Goal: Information Seeking & Learning: Learn about a topic

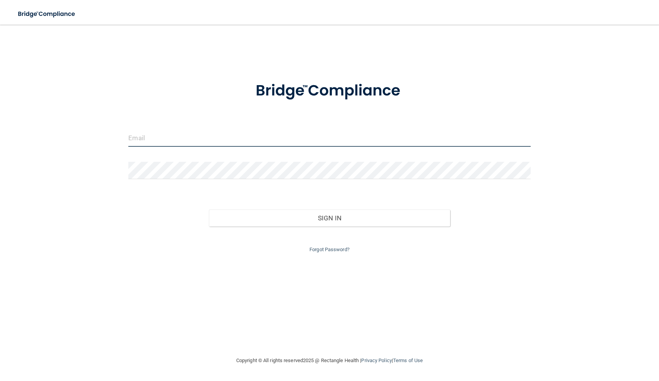
click at [166, 140] on input "email" at bounding box center [329, 137] width 402 height 17
type input "[EMAIL_ADDRESS][DOMAIN_NAME]"
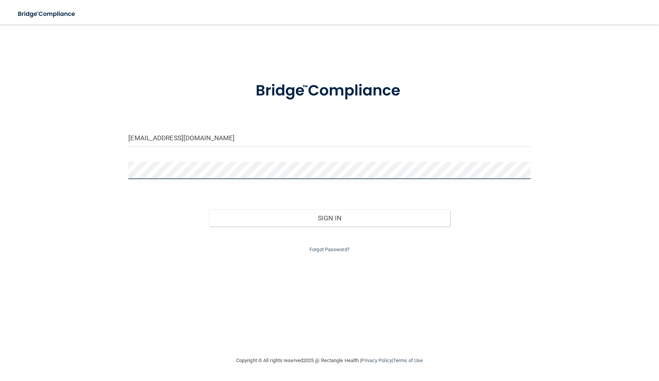
click at [329, 216] on button "Sign In" at bounding box center [329, 218] width 241 height 17
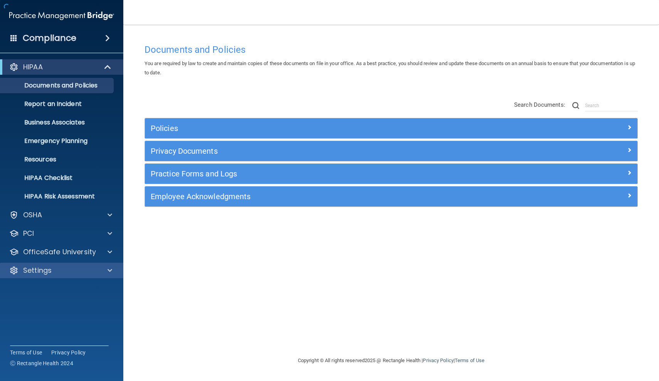
click at [47, 274] on p "Settings" at bounding box center [37, 270] width 29 height 9
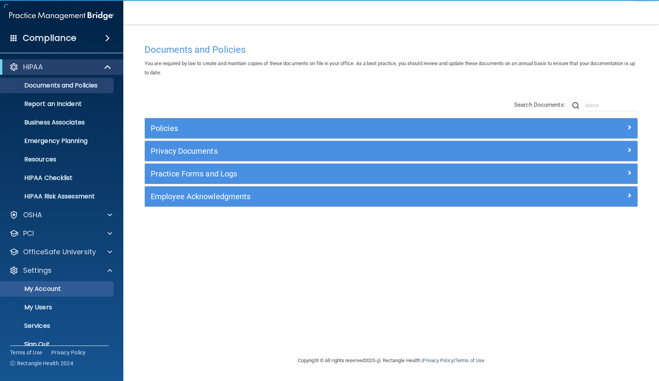
click at [55, 293] on p "My Account" at bounding box center [57, 289] width 105 height 8
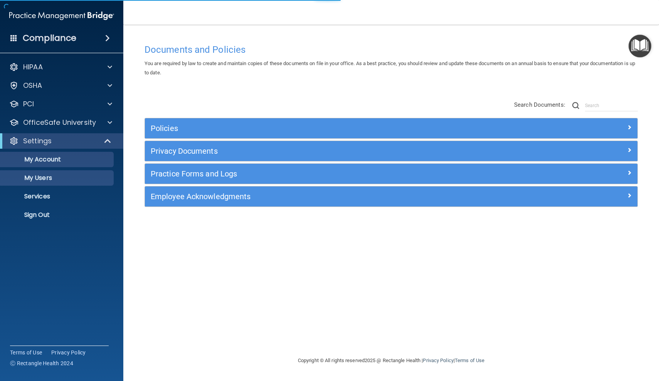
click at [38, 178] on p "My Users" at bounding box center [57, 178] width 105 height 8
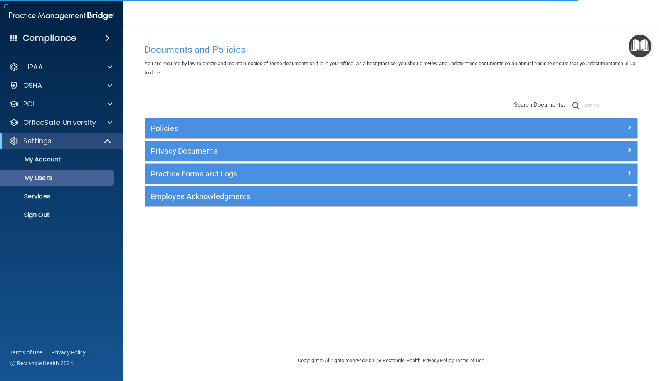
select select "20"
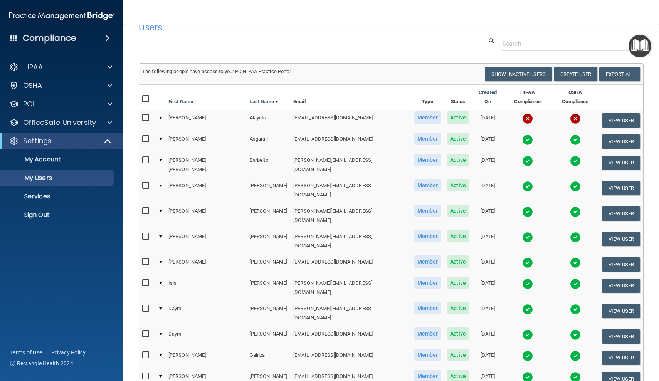
scroll to position [15, 0]
click at [143, 136] on input "checkbox" at bounding box center [146, 139] width 9 height 6
checkbox input "true"
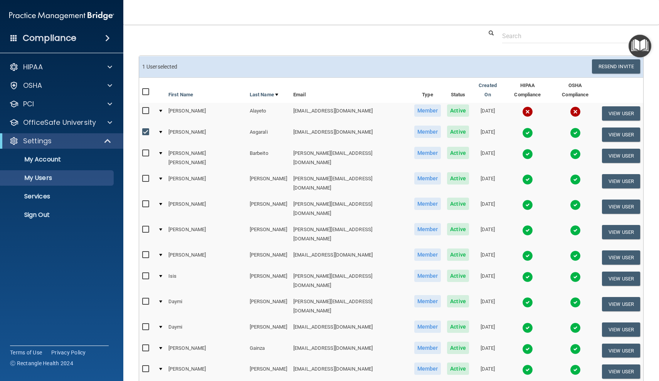
scroll to position [23, 0]
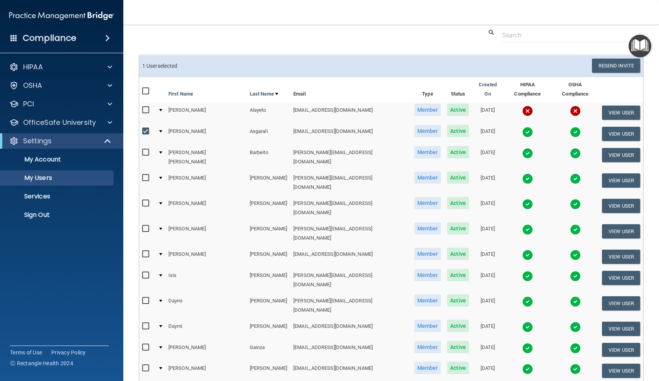
click at [147, 200] on input "checkbox" at bounding box center [146, 203] width 9 height 6
checkbox input "true"
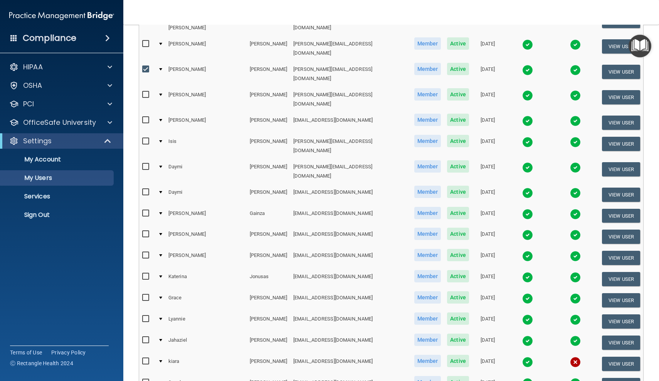
scroll to position [158, 0]
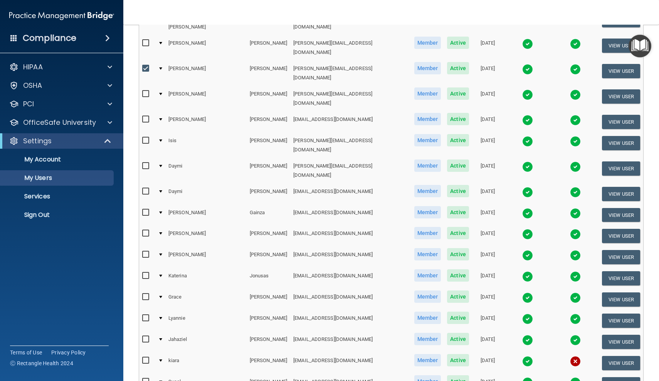
click at [144, 252] on input "checkbox" at bounding box center [146, 255] width 9 height 6
checkbox input "true"
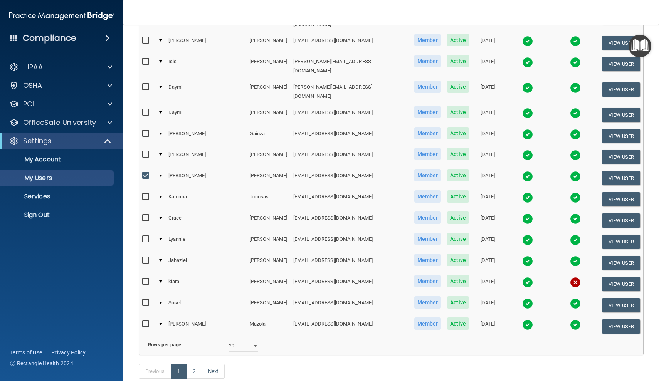
scroll to position [237, 0]
click at [195, 364] on link "2" at bounding box center [194, 371] width 16 height 15
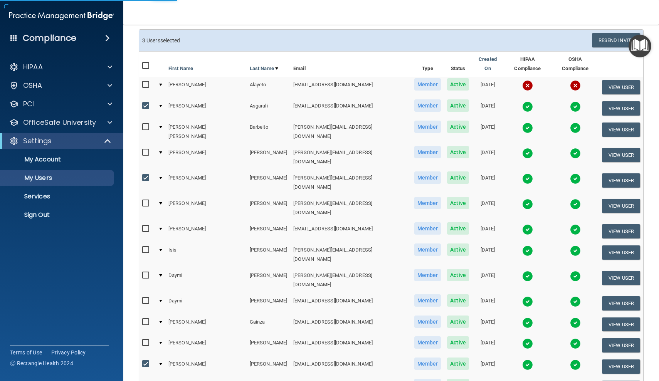
select select "20"
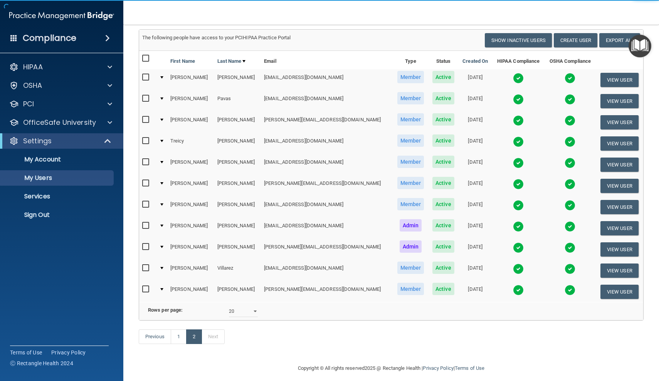
click at [147, 118] on input "checkbox" at bounding box center [146, 120] width 9 height 6
checkbox input "true"
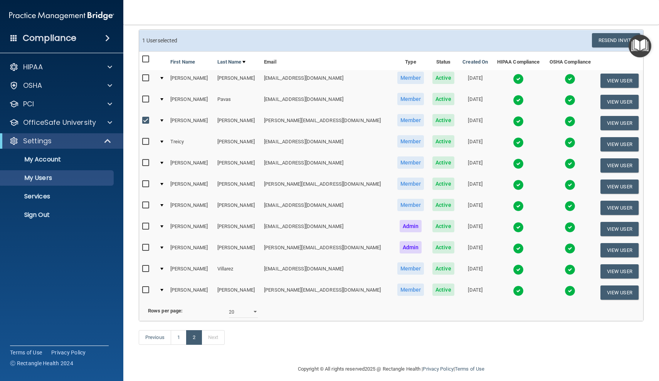
click at [146, 225] on input "checkbox" at bounding box center [146, 226] width 9 height 6
checkbox input "true"
click at [145, 245] on input "checkbox" at bounding box center [146, 248] width 9 height 6
checkbox input "true"
click at [147, 287] on input "checkbox" at bounding box center [146, 290] width 9 height 6
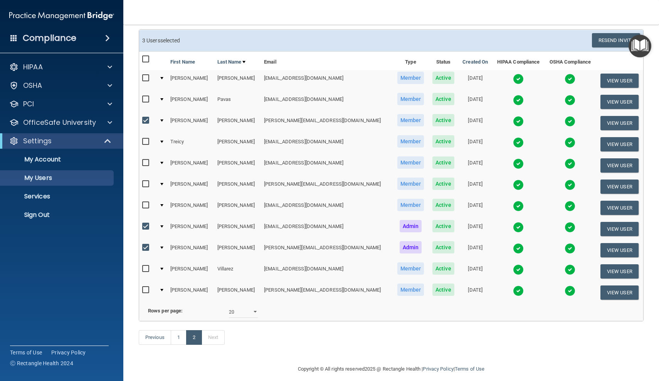
checkbox input "true"
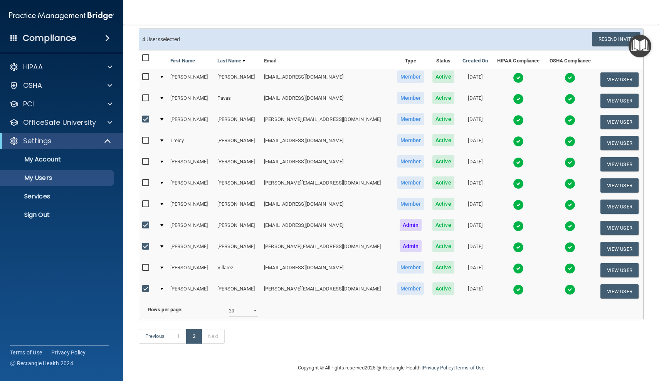
scroll to position [49, 0]
click at [602, 40] on button "Resend Invite" at bounding box center [616, 39] width 48 height 14
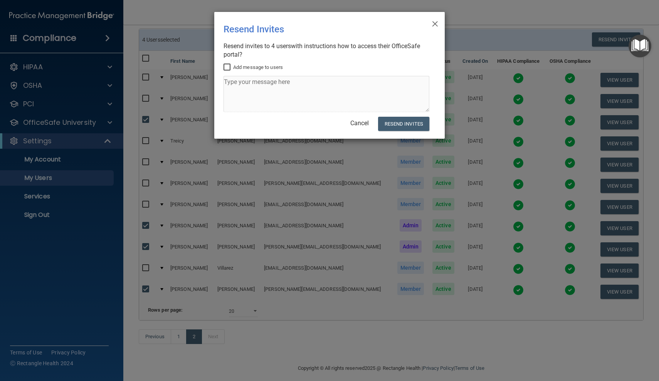
click at [226, 64] on input "Add message to users" at bounding box center [227, 67] width 9 height 6
checkbox input "true"
click at [246, 99] on textarea at bounding box center [326, 94] width 206 height 36
type textarea "HIPPA & OSHA"
click at [408, 123] on button "Resend Invites" at bounding box center [403, 124] width 51 height 14
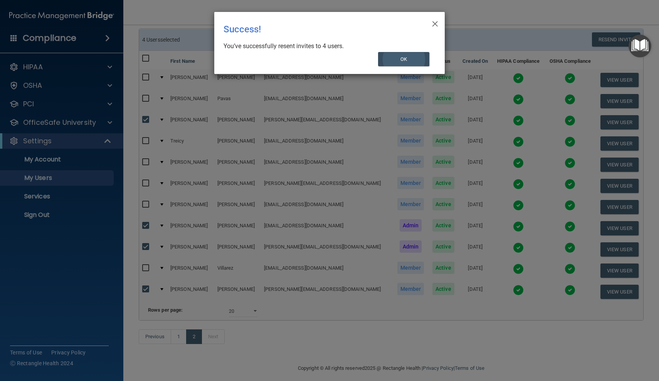
click at [420, 62] on button "OK" at bounding box center [404, 59] width 52 height 14
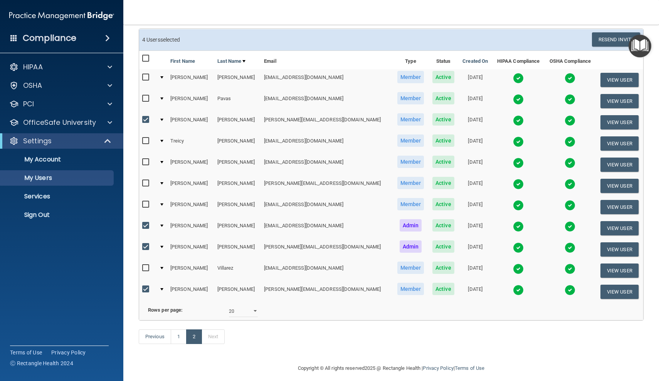
click at [147, 244] on input "checkbox" at bounding box center [146, 247] width 9 height 6
checkbox input "false"
click at [147, 225] on input "checkbox" at bounding box center [146, 226] width 9 height 6
checkbox input "false"
click at [146, 286] on input "checkbox" at bounding box center [146, 289] width 9 height 6
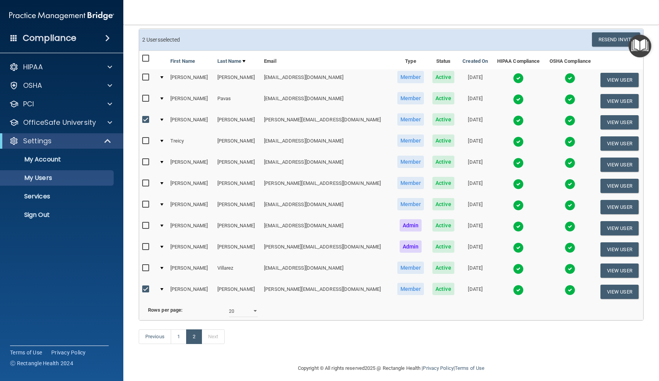
checkbox input "false"
click at [147, 117] on input "checkbox" at bounding box center [146, 120] width 9 height 6
checkbox input "false"
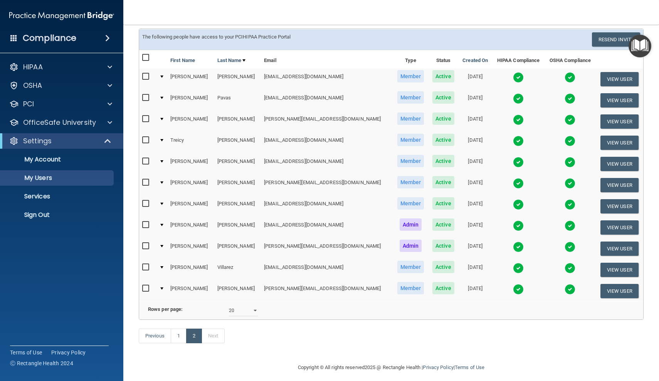
scroll to position [49, 0]
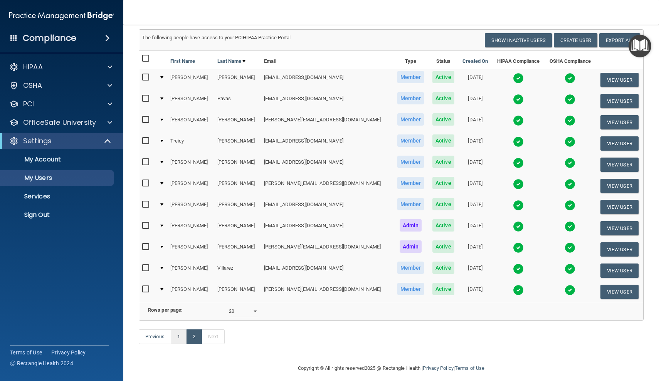
click at [176, 333] on link "1" at bounding box center [179, 336] width 16 height 15
select select "20"
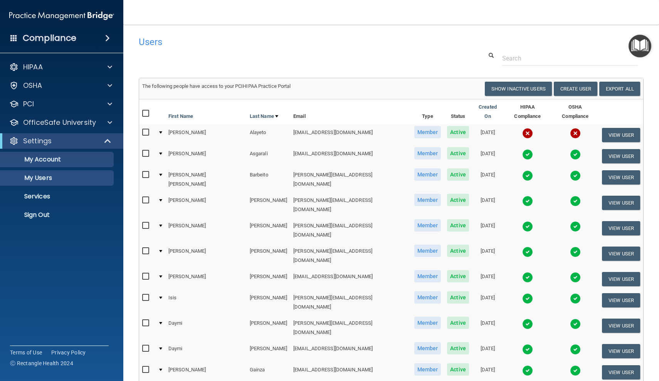
click at [63, 162] on p "My Account" at bounding box center [57, 160] width 105 height 8
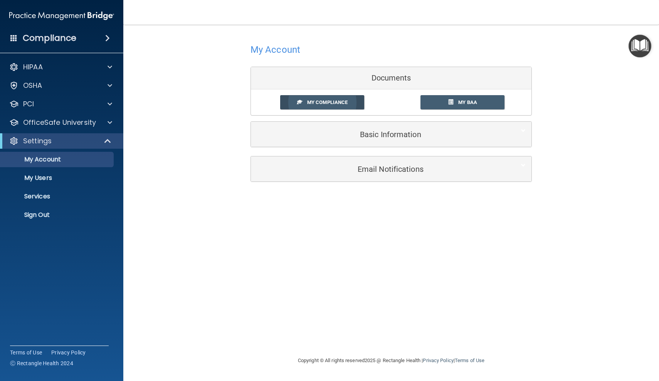
click at [322, 102] on span "My Compliance" at bounding box center [327, 102] width 40 height 6
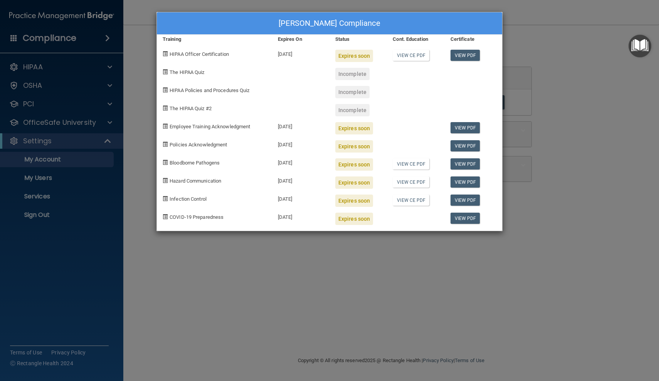
click at [342, 55] on div "Expires soon" at bounding box center [354, 56] width 38 height 12
click at [168, 54] on div "HIPAA Officer Certification" at bounding box center [214, 53] width 115 height 18
click at [168, 53] on div "HIPAA Officer Certification" at bounding box center [214, 53] width 115 height 18
click at [340, 272] on div "Ivis Sarduy's Compliance Training Expires On Status Cont. Education Certificate…" at bounding box center [329, 190] width 659 height 381
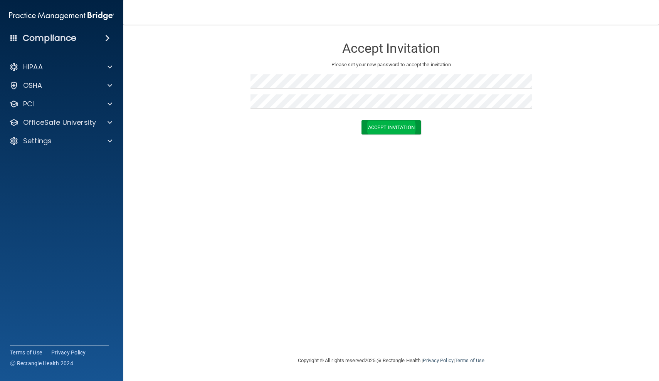
click at [404, 131] on button "Accept Invitation" at bounding box center [390, 127] width 59 height 14
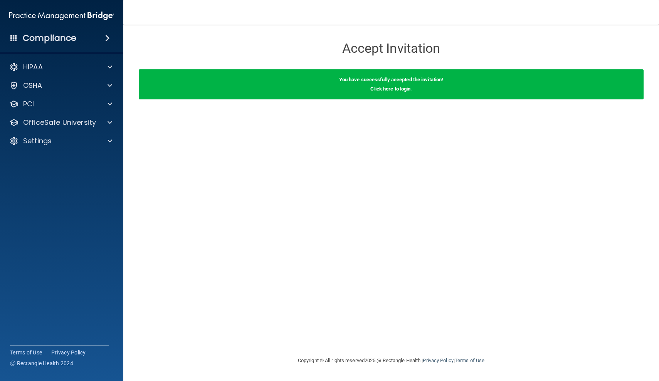
click at [386, 88] on link "Click here to login" at bounding box center [390, 89] width 40 height 6
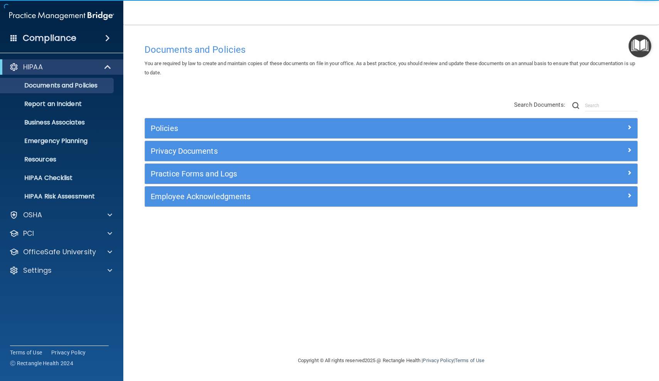
click at [181, 126] on h5 "Policies" at bounding box center [330, 128] width 358 height 8
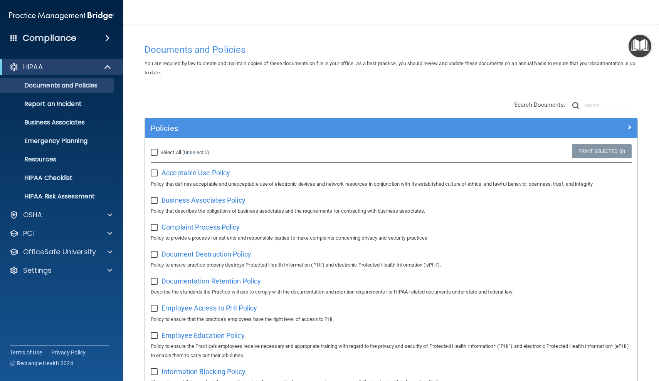
click at [156, 151] on input "Select All (Unselect 0) Unselect All" at bounding box center [155, 152] width 9 height 6
checkbox input "true"
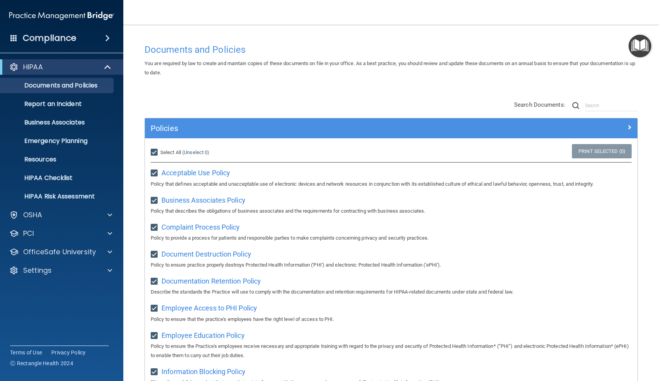
checkbox input "true"
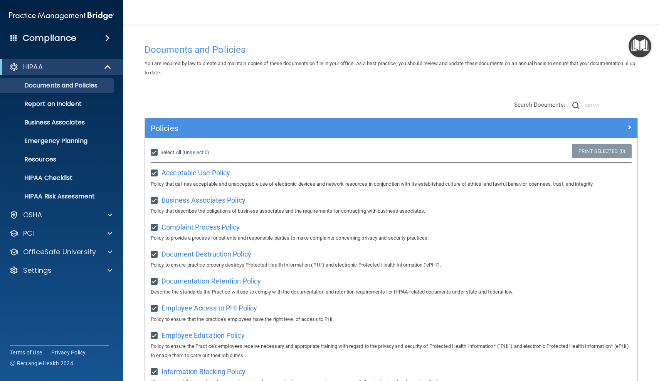
checkbox input "true"
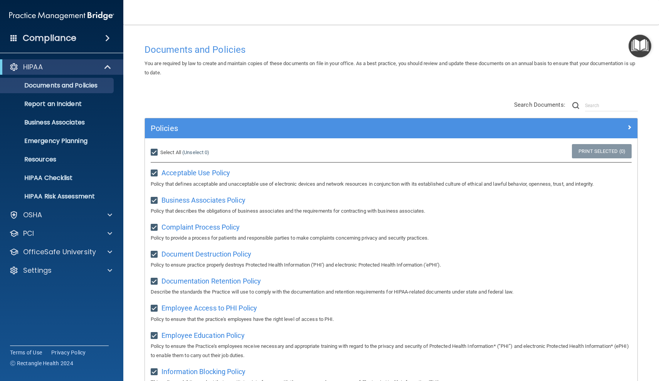
checkbox input "true"
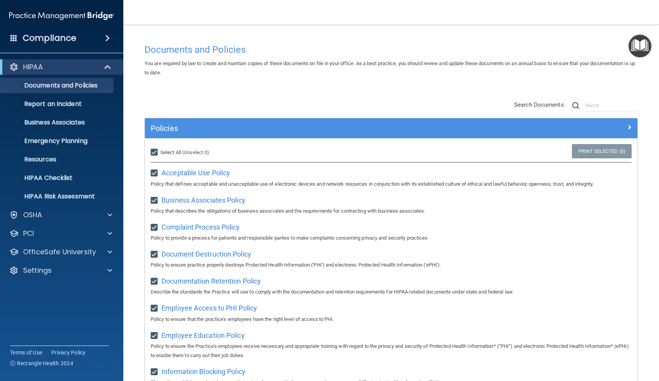
checkbox input "true"
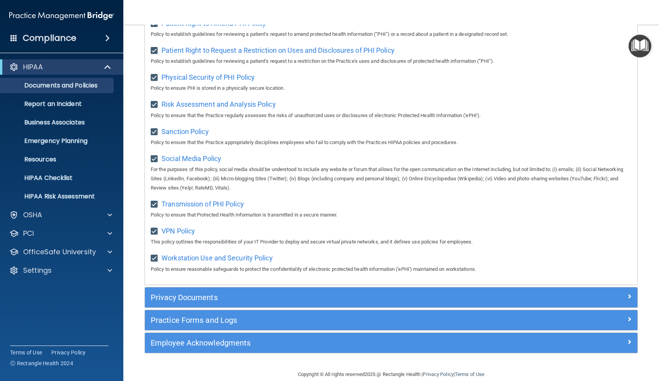
scroll to position [483, 0]
click at [196, 294] on h5 "Privacy Documents" at bounding box center [330, 298] width 358 height 8
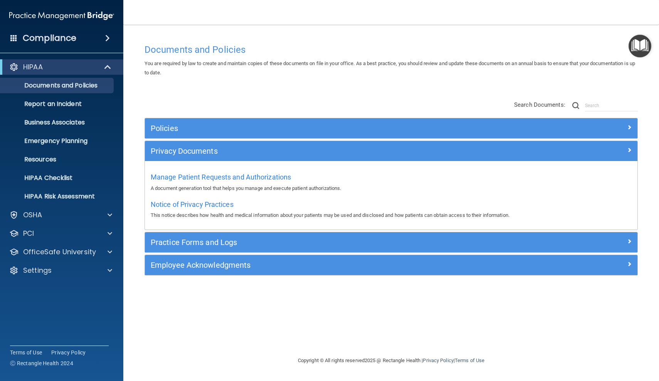
scroll to position [0, 0]
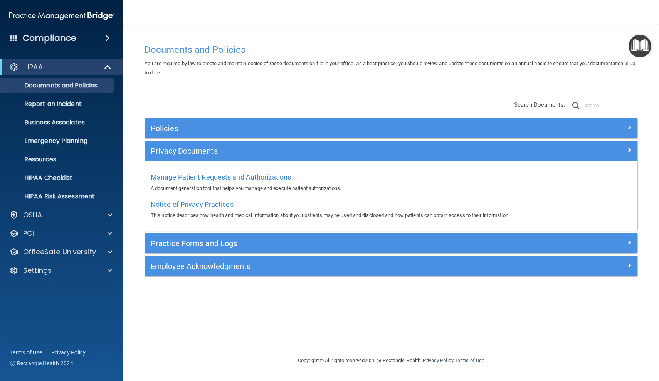
click at [179, 245] on h5 "Practice Forms and Logs" at bounding box center [330, 243] width 358 height 8
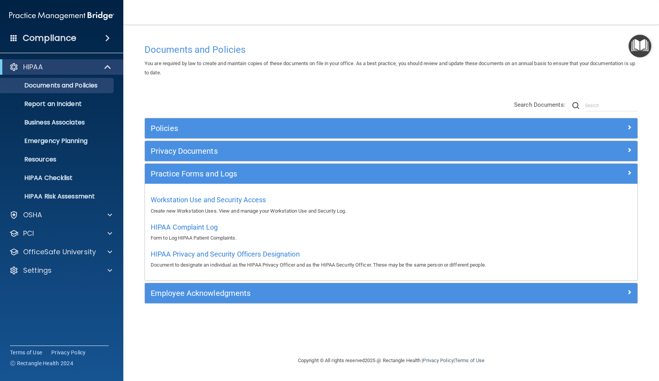
click at [172, 295] on h5 "Employee Acknowledgments" at bounding box center [330, 293] width 358 height 8
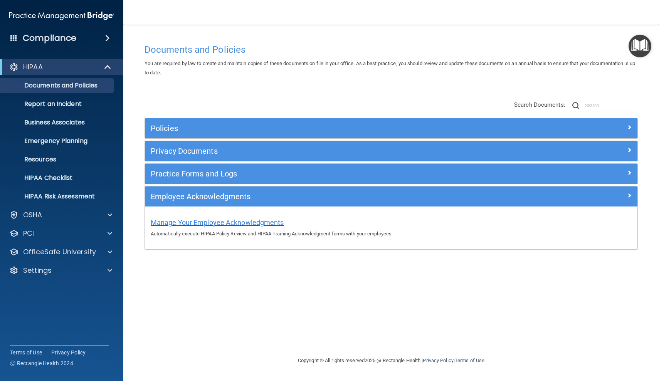
click at [175, 223] on span "Manage Your Employee Acknowledgments" at bounding box center [217, 222] width 133 height 8
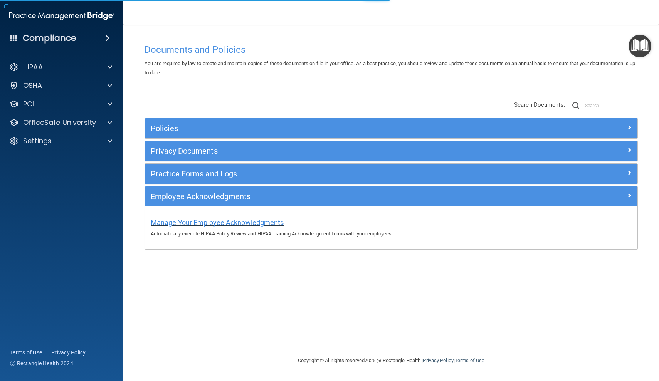
click at [200, 221] on span "Manage Your Employee Acknowledgments" at bounding box center [217, 222] width 133 height 8
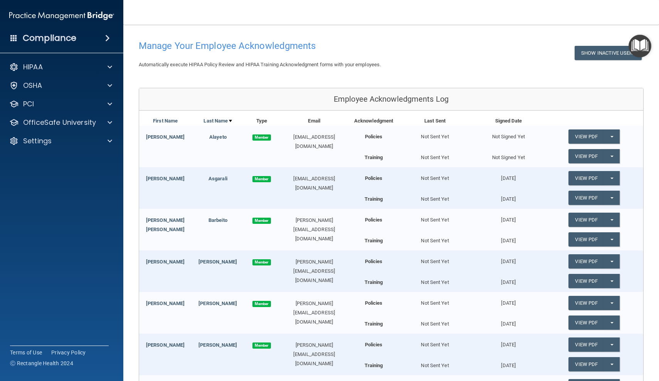
scroll to position [32, 0]
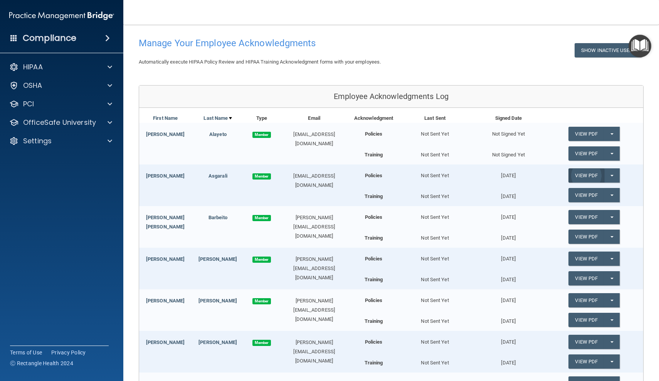
click at [591, 170] on link "View PDF" at bounding box center [585, 175] width 35 height 14
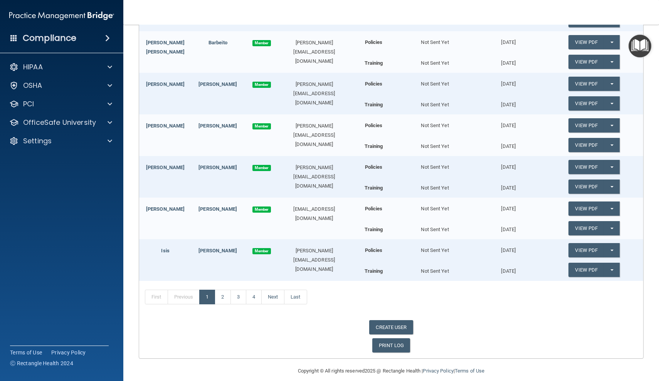
scroll to position [206, 0]
click at [223, 292] on link "2" at bounding box center [223, 297] width 16 height 15
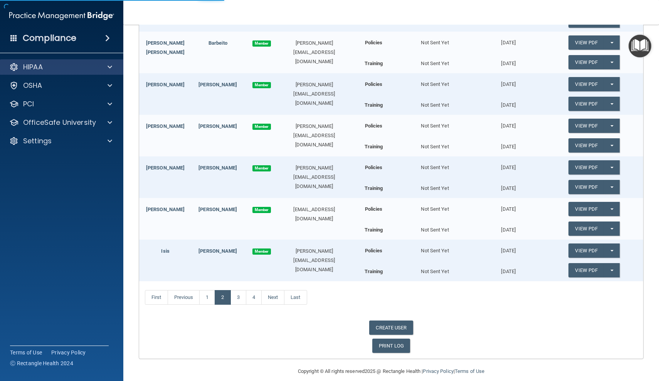
click at [50, 70] on div "HIPAA" at bounding box center [51, 66] width 96 height 9
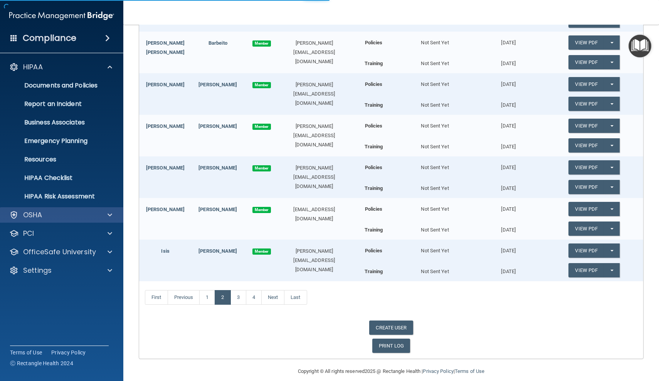
click at [35, 219] on p "OSHA" at bounding box center [32, 214] width 19 height 9
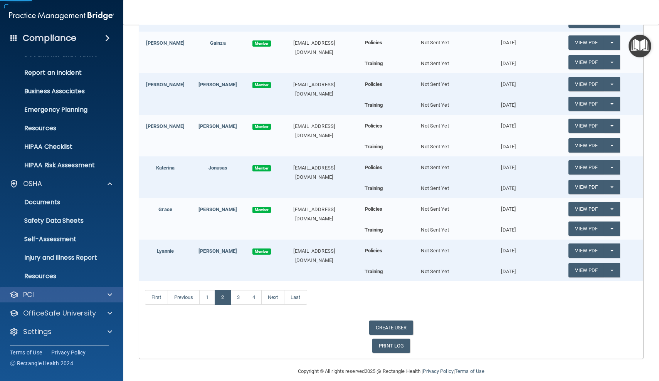
scroll to position [31, 0]
click at [53, 302] on div "PCI" at bounding box center [62, 294] width 124 height 15
click at [59, 296] on div "PCI" at bounding box center [51, 294] width 96 height 9
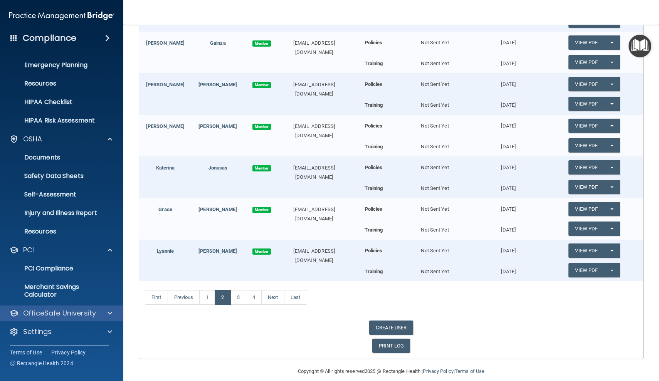
scroll to position [76, 0]
click at [72, 319] on div "OfficeSafe University" at bounding box center [62, 313] width 124 height 15
click at [65, 331] on div "Settings" at bounding box center [51, 331] width 96 height 9
click at [53, 335] on div "Settings" at bounding box center [51, 331] width 96 height 9
click at [113, 330] on div at bounding box center [108, 331] width 19 height 9
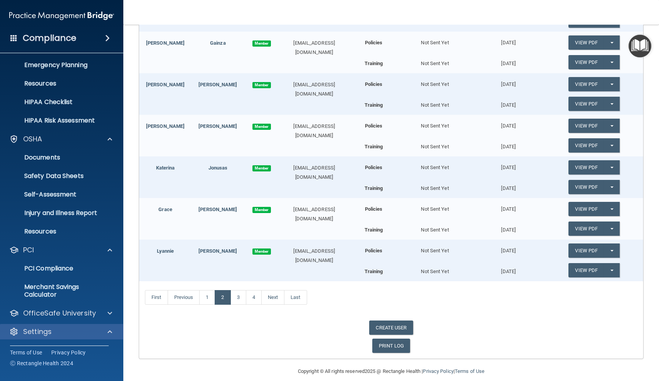
click at [113, 331] on div at bounding box center [108, 331] width 19 height 9
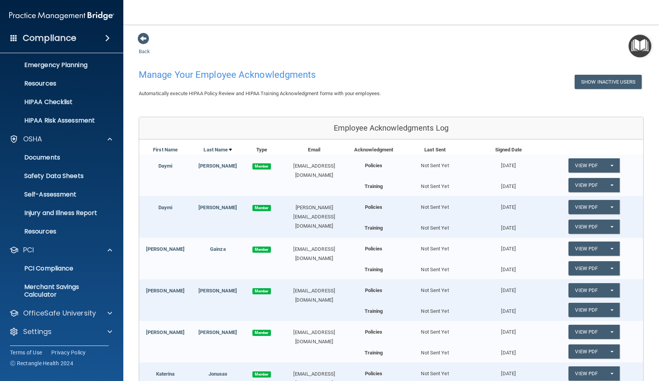
scroll to position [0, 0]
click at [143, 45] on div "Back Manage Your Employee Acknowledgments Show Inactive Users Automatically exe…" at bounding box center [391, 298] width 505 height 533
click at [142, 49] on link "Back" at bounding box center [144, 46] width 11 height 15
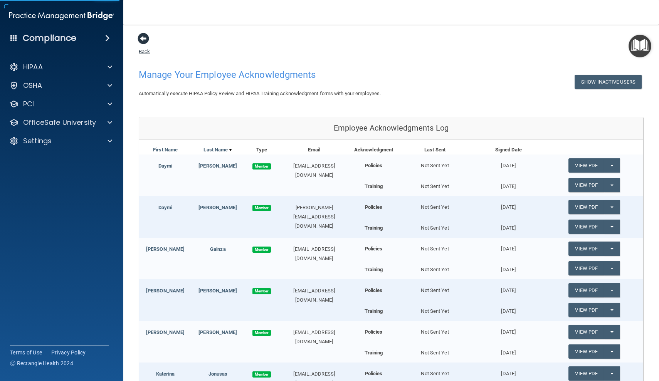
click at [142, 49] on link "Back" at bounding box center [144, 46] width 11 height 15
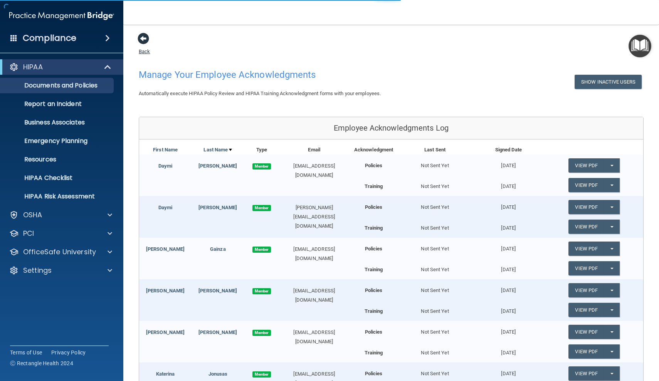
click at [143, 53] on link "Back" at bounding box center [144, 46] width 11 height 15
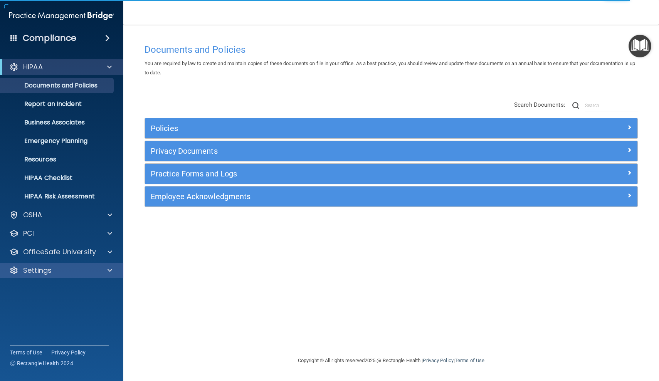
click at [60, 270] on div "Settings" at bounding box center [51, 270] width 96 height 9
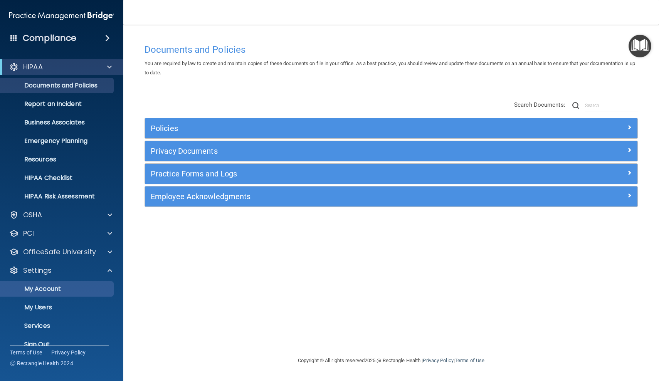
click at [54, 289] on p "My Account" at bounding box center [57, 289] width 105 height 8
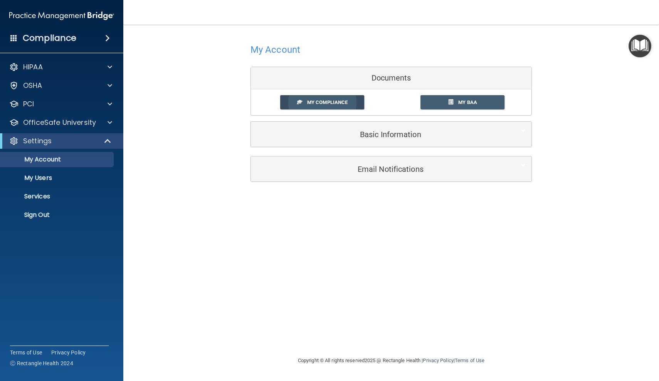
click at [353, 100] on link "My Compliance" at bounding box center [322, 102] width 84 height 14
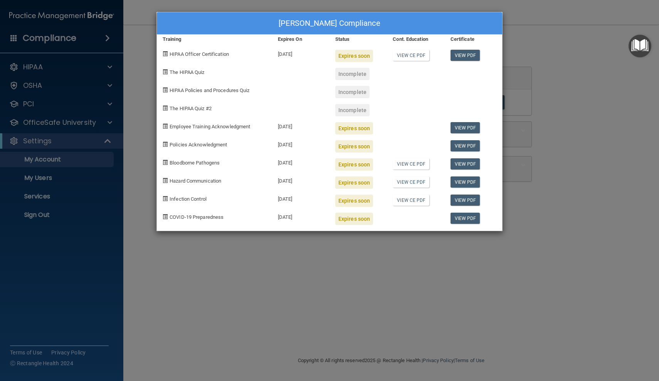
click at [206, 53] on span "HIPAA Officer Certification" at bounding box center [199, 54] width 59 height 6
click at [304, 24] on div "Ivis Sarduy's Compliance" at bounding box center [329, 23] width 345 height 22
click at [315, 304] on div "Ivis Sarduy's Compliance Training Expires On Status Cont. Education Certificate…" at bounding box center [329, 190] width 659 height 381
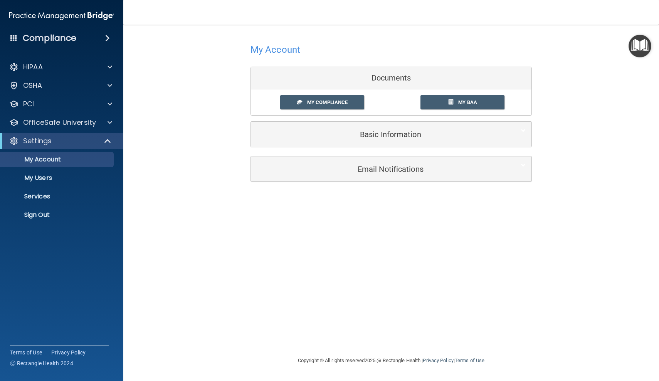
click at [299, 137] on h5 "Basic Information" at bounding box center [379, 134] width 245 height 8
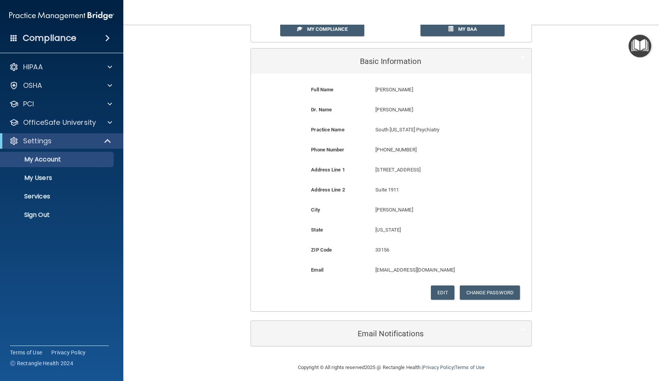
scroll to position [73, 0]
click at [309, 329] on h5 "Email Notifications" at bounding box center [379, 333] width 245 height 8
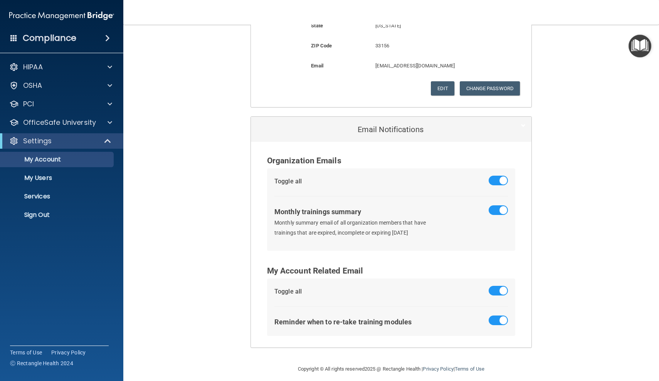
scroll to position [277, 0]
click at [215, 256] on div "My Account Documents My Compliance My Compliance My BAA Basic Information Full …" at bounding box center [391, 56] width 505 height 602
click at [37, 74] on div "HIPAA" at bounding box center [62, 66] width 124 height 15
click at [109, 69] on span at bounding box center [109, 66] width 5 height 9
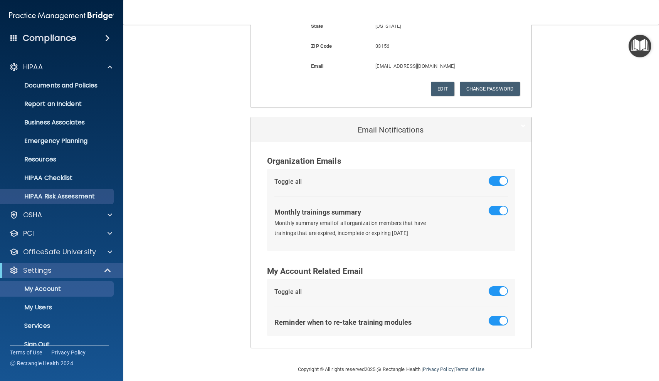
click at [47, 198] on p "HIPAA Risk Assessment" at bounding box center [57, 197] width 105 height 8
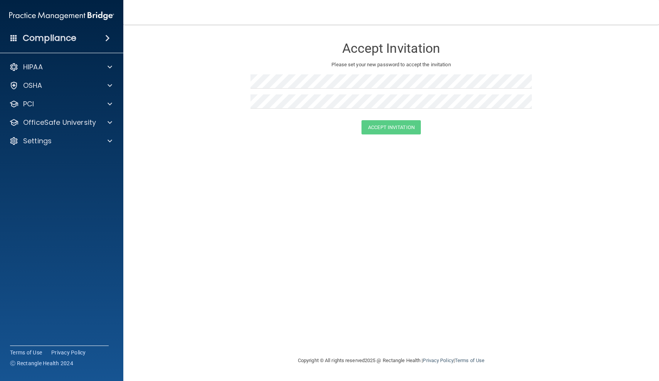
click at [84, 44] on div "Compliance" at bounding box center [61, 38] width 123 height 17
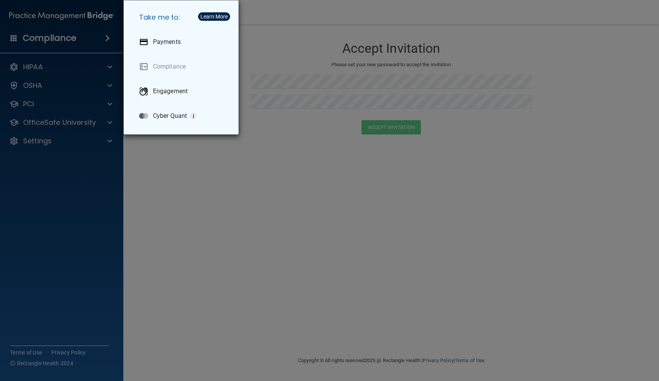
click at [147, 157] on div "Take me to: Payments Compliance Engagement Cyber Quant" at bounding box center [329, 190] width 659 height 381
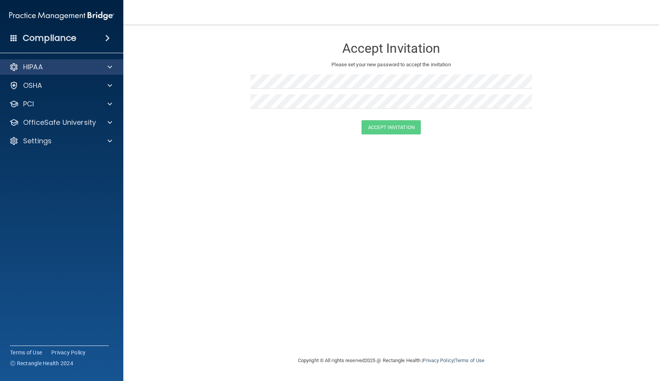
click at [89, 61] on div "HIPAA" at bounding box center [62, 66] width 124 height 15
click at [110, 68] on span at bounding box center [109, 66] width 5 height 9
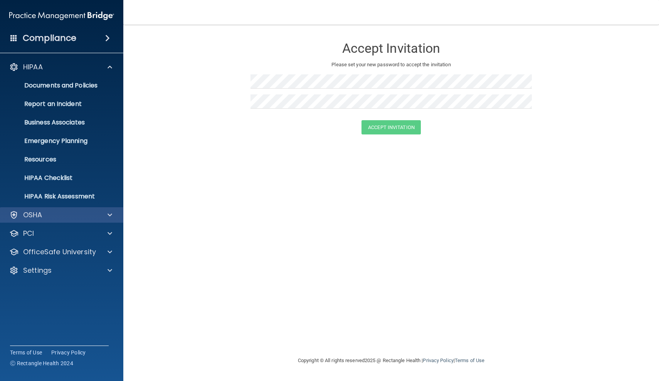
click at [66, 214] on div "OSHA" at bounding box center [51, 214] width 96 height 9
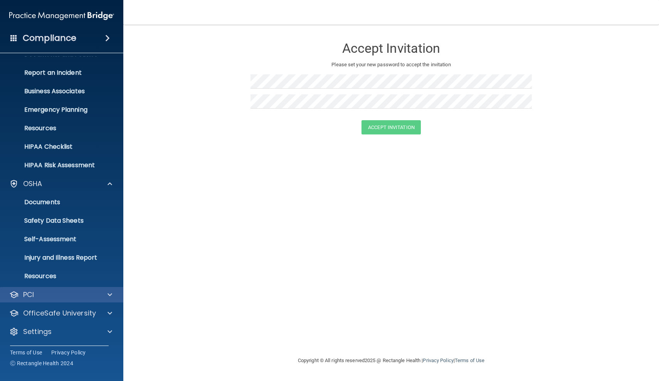
click at [82, 297] on div "PCI" at bounding box center [51, 294] width 96 height 9
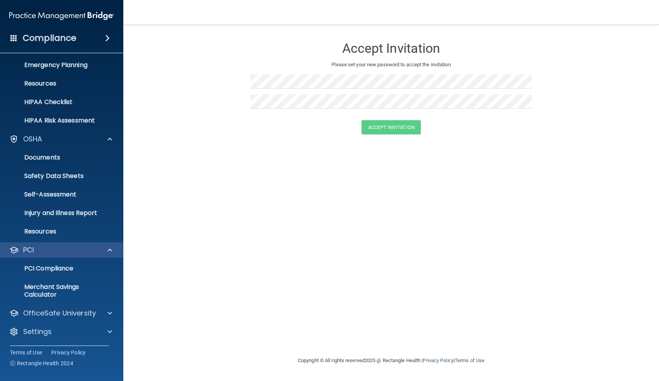
scroll to position [76, 0]
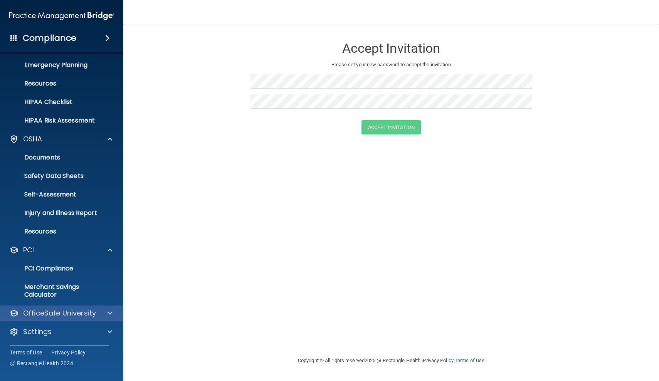
click at [90, 312] on p "OfficeSafe University" at bounding box center [59, 313] width 73 height 9
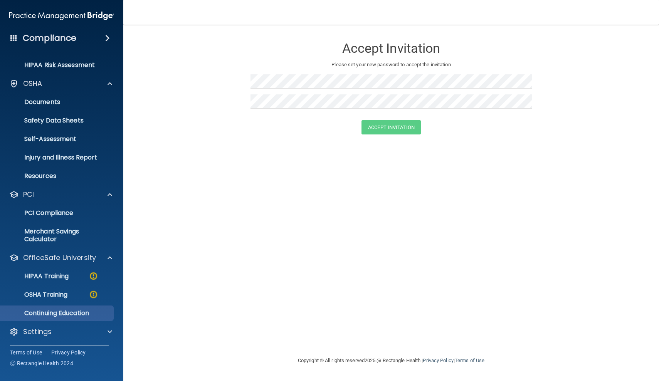
scroll to position [131, 0]
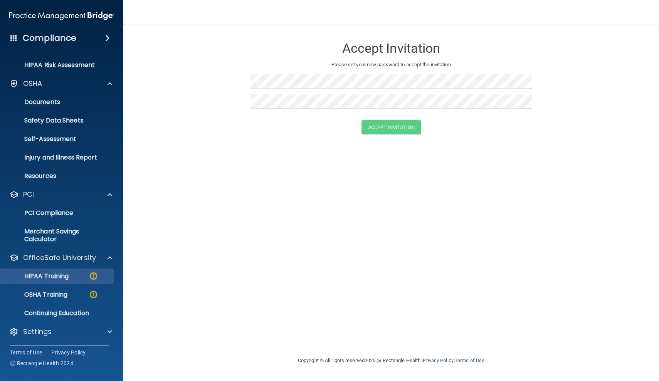
click at [60, 278] on p "HIPAA Training" at bounding box center [37, 276] width 64 height 8
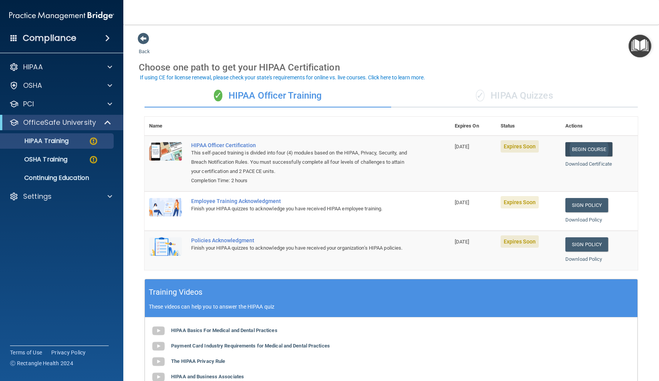
click at [596, 149] on link "Begin Course" at bounding box center [588, 149] width 47 height 14
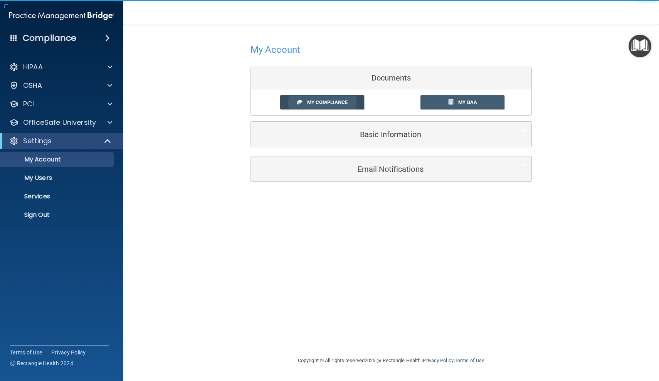
click at [323, 102] on span "My Compliance" at bounding box center [327, 102] width 40 height 6
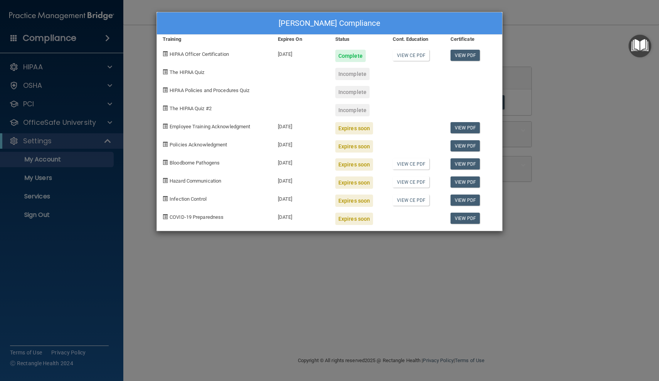
click at [576, 208] on div "Ivis Sarduy's Compliance Training Expires On Status Cont. Education Certificate…" at bounding box center [329, 190] width 659 height 381
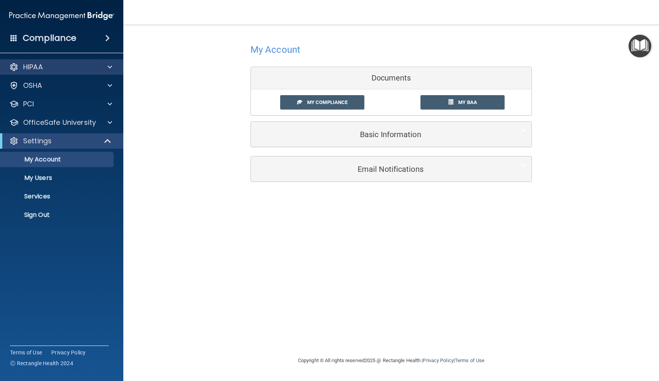
click at [81, 60] on div "HIPAA" at bounding box center [62, 66] width 124 height 15
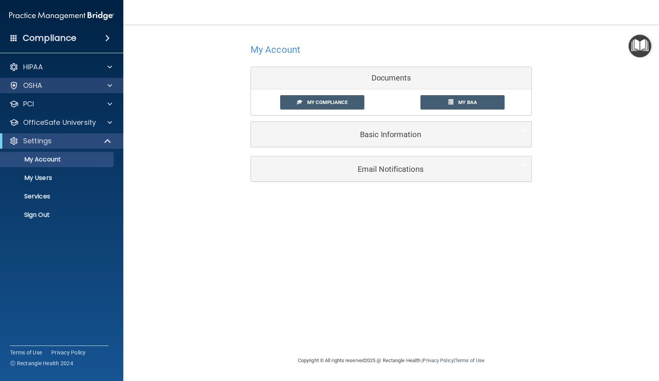
click at [79, 89] on div "OSHA" at bounding box center [51, 85] width 96 height 9
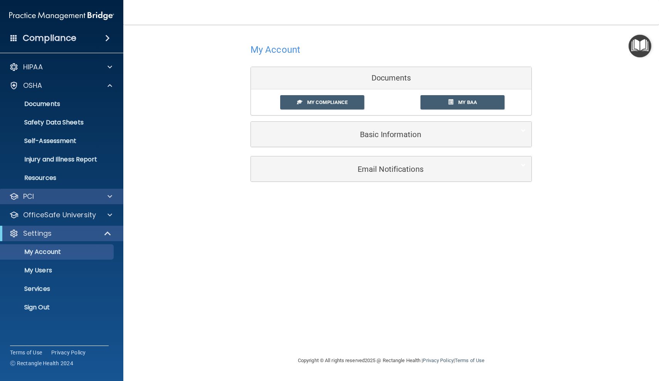
click at [85, 198] on div "PCI" at bounding box center [51, 196] width 96 height 9
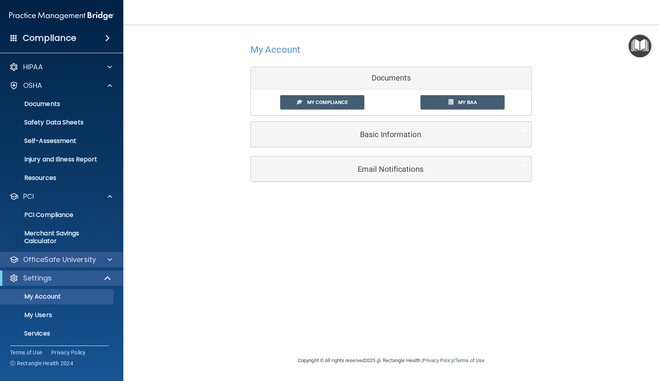
click at [92, 259] on p "OfficeSafe University" at bounding box center [59, 259] width 73 height 9
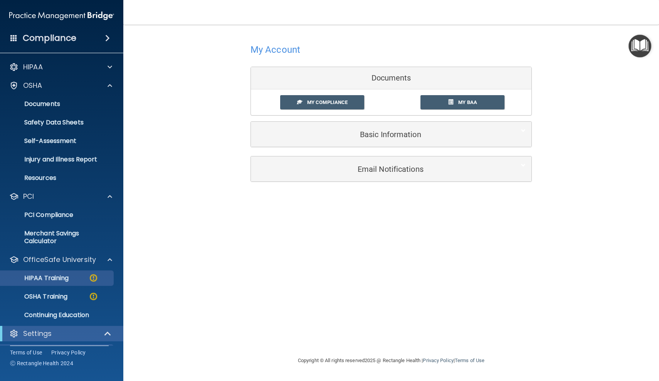
click at [75, 277] on div "HIPAA Training" at bounding box center [57, 278] width 105 height 8
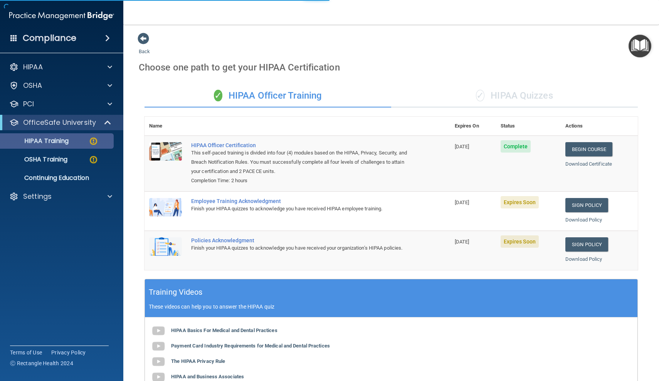
click at [96, 139] on img at bounding box center [94, 141] width 10 height 10
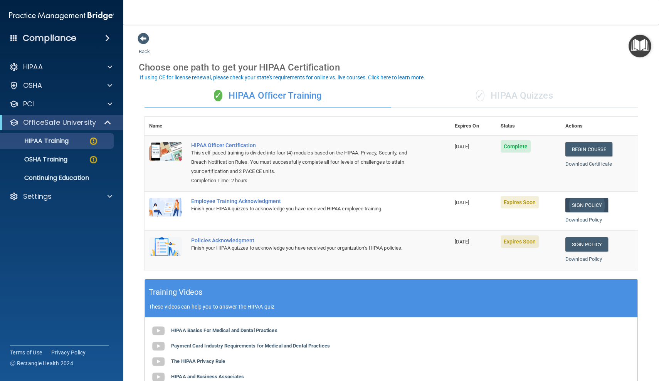
click at [589, 202] on link "Sign Policy" at bounding box center [586, 205] width 43 height 14
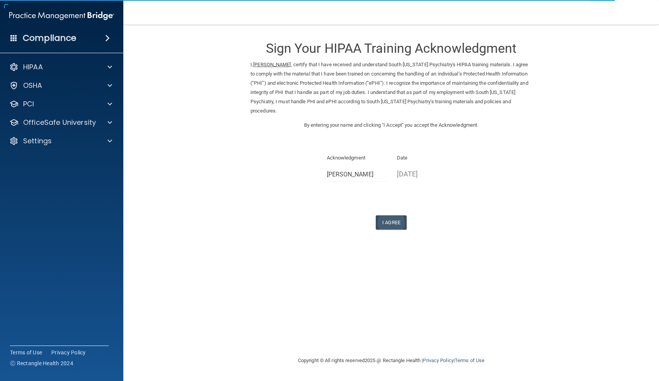
click at [398, 215] on button "I Agree" at bounding box center [391, 222] width 31 height 14
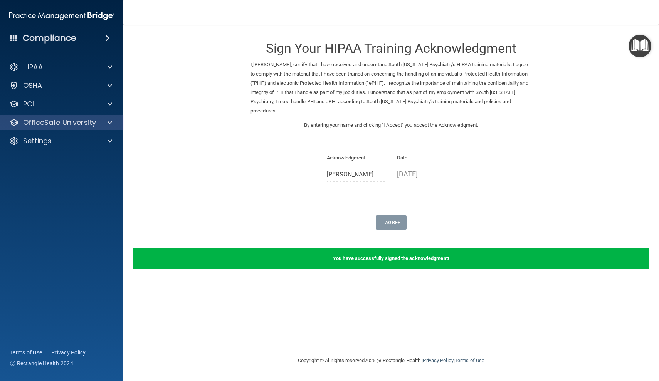
click at [89, 125] on p "OfficeSafe University" at bounding box center [59, 122] width 73 height 9
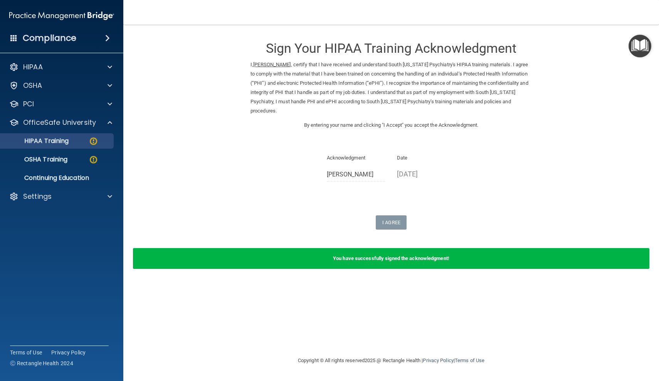
click at [82, 145] on link "HIPAA Training" at bounding box center [52, 140] width 121 height 15
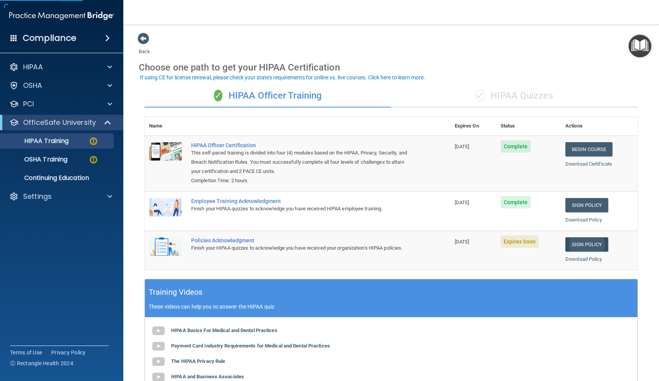
click at [584, 242] on link "Sign Policy" at bounding box center [586, 244] width 43 height 14
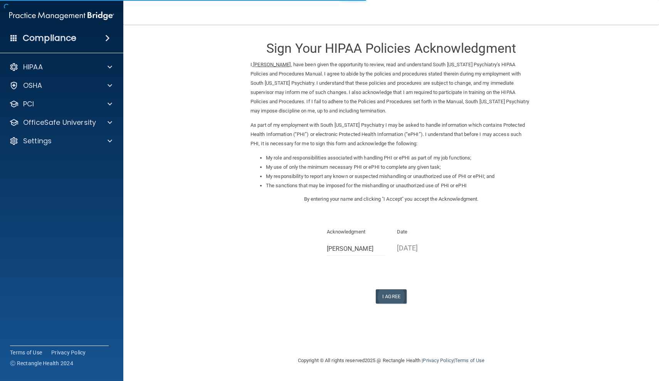
click at [393, 289] on button "I Agree" at bounding box center [391, 296] width 31 height 14
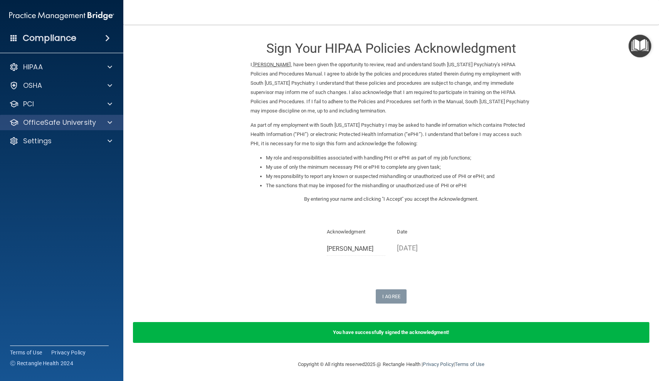
click at [104, 119] on div at bounding box center [108, 122] width 19 height 9
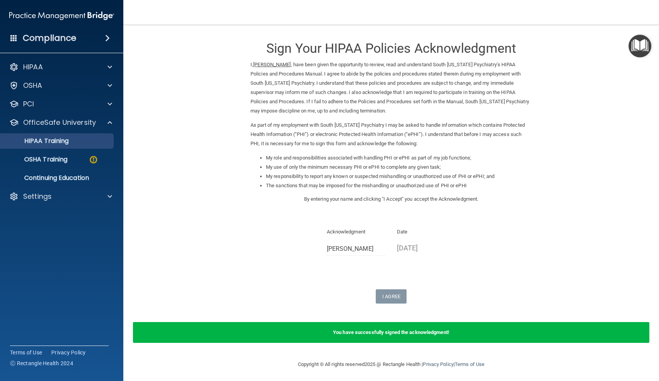
click at [84, 143] on div "HIPAA Training" at bounding box center [57, 141] width 105 height 8
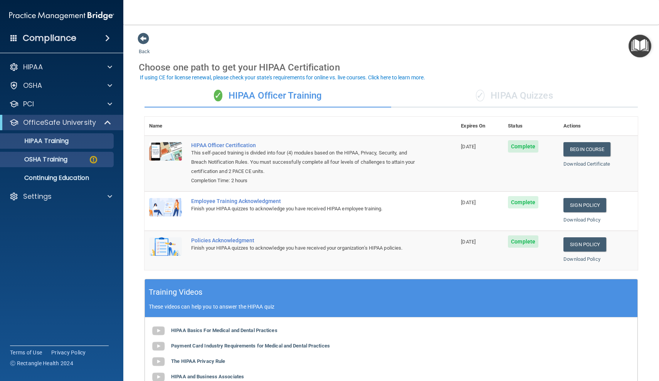
click at [67, 159] on p "OSHA Training" at bounding box center [36, 160] width 62 height 8
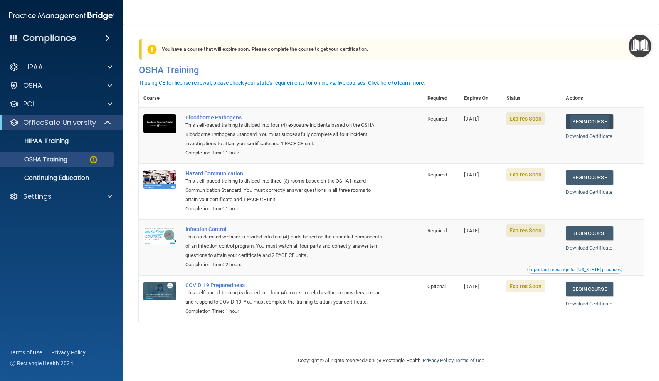
click at [591, 120] on link "Begin Course" at bounding box center [589, 121] width 47 height 14
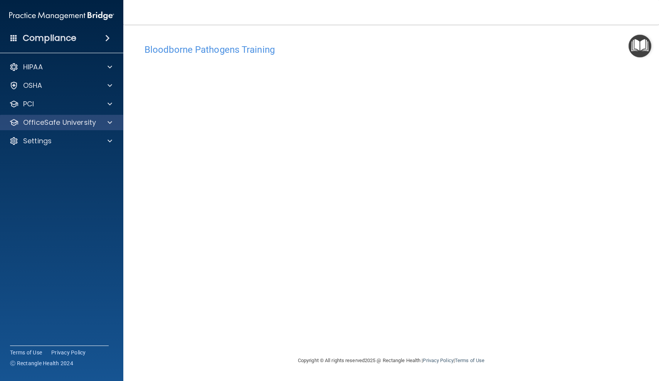
click at [82, 125] on p "OfficeSafe University" at bounding box center [59, 122] width 73 height 9
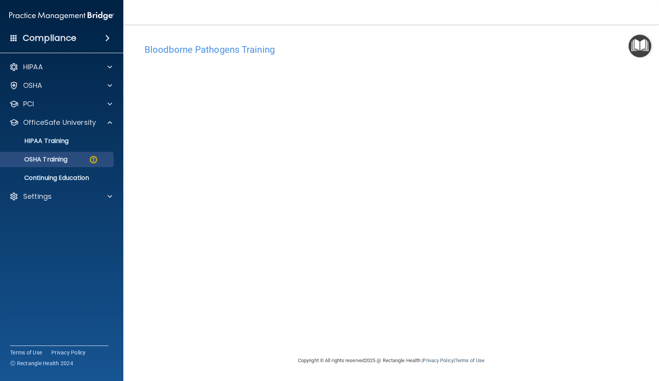
click at [79, 159] on div "OSHA Training" at bounding box center [57, 160] width 105 height 8
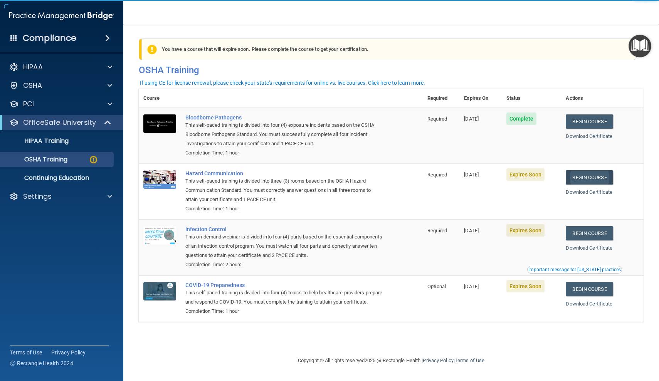
click at [589, 175] on link "Begin Course" at bounding box center [589, 177] width 47 height 14
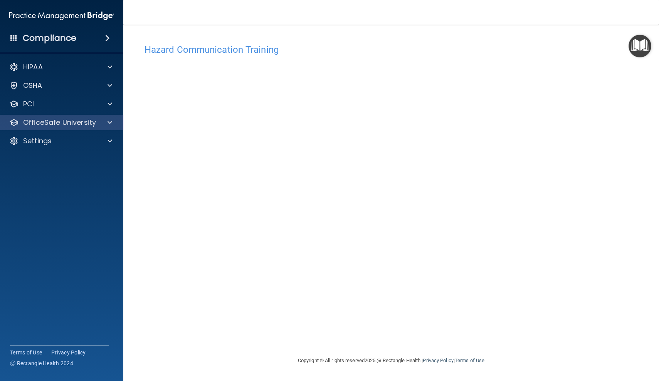
click at [53, 119] on p "OfficeSafe University" at bounding box center [59, 122] width 73 height 9
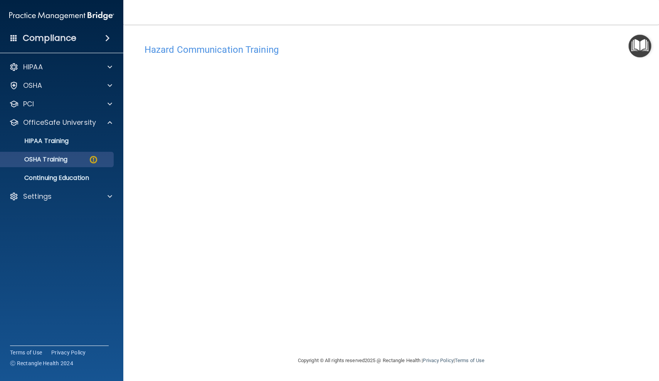
click at [66, 163] on p "OSHA Training" at bounding box center [36, 160] width 62 height 8
